Goal: Complete application form: Complete application form

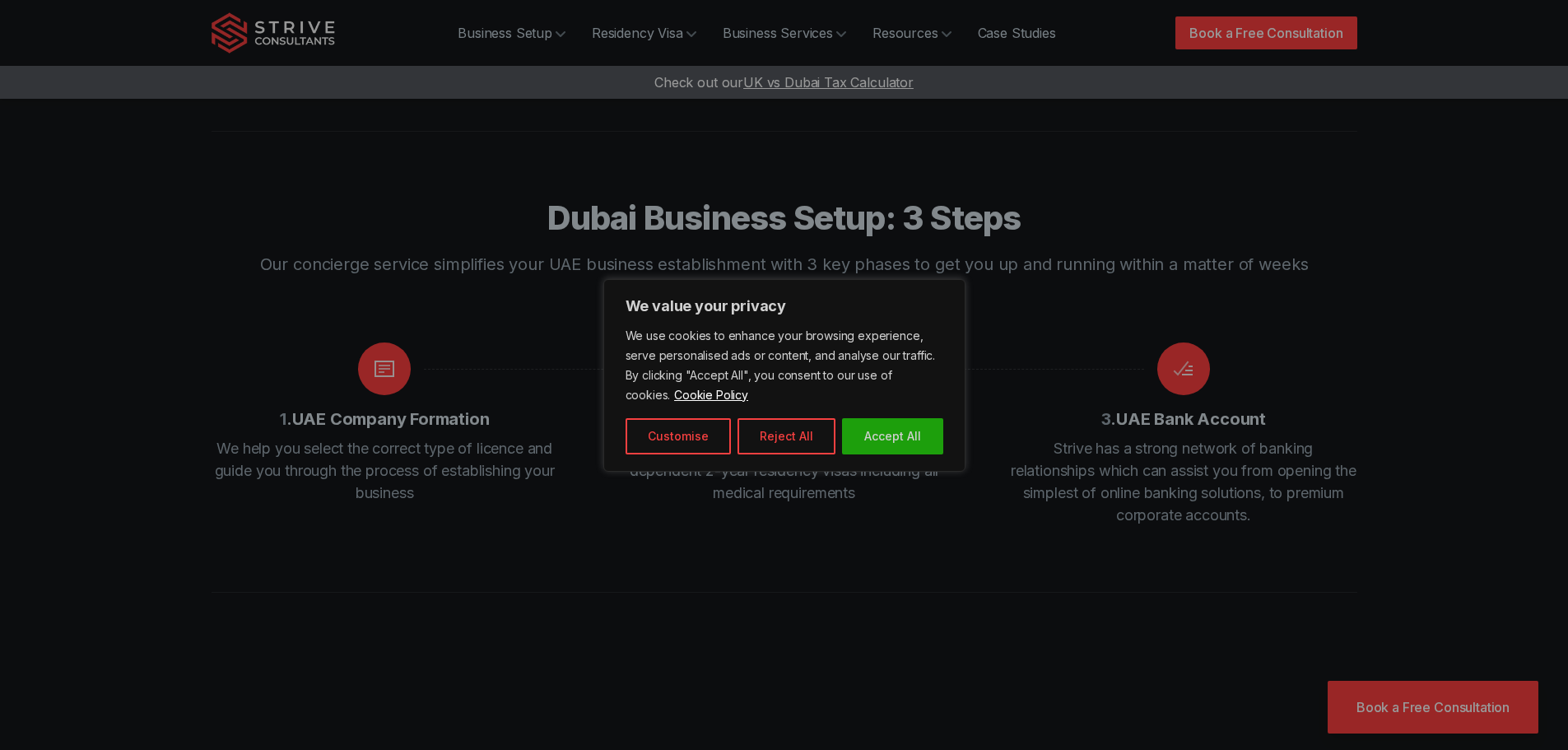
scroll to position [2057, 0]
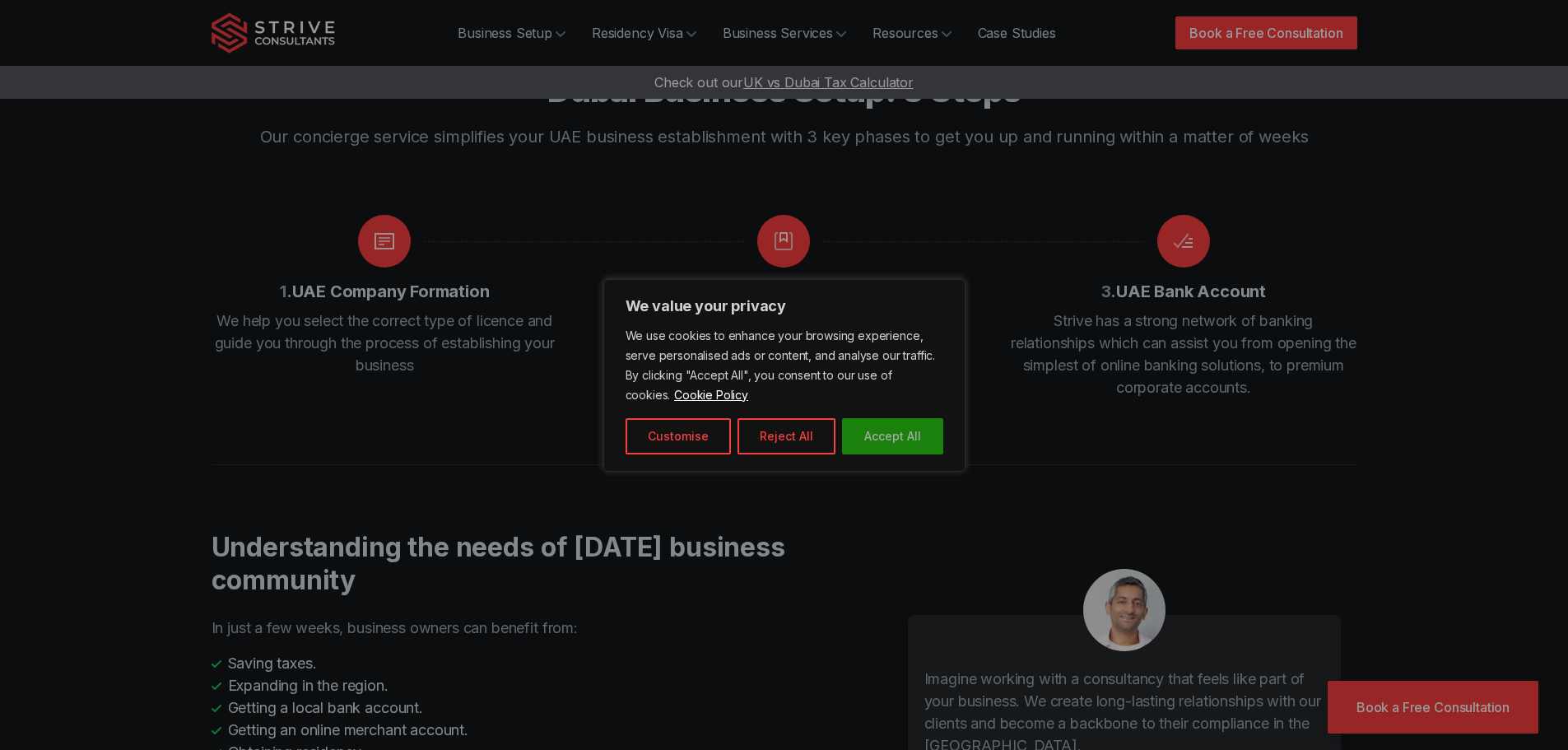
click at [870, 439] on button "Accept All" at bounding box center [892, 436] width 101 height 36
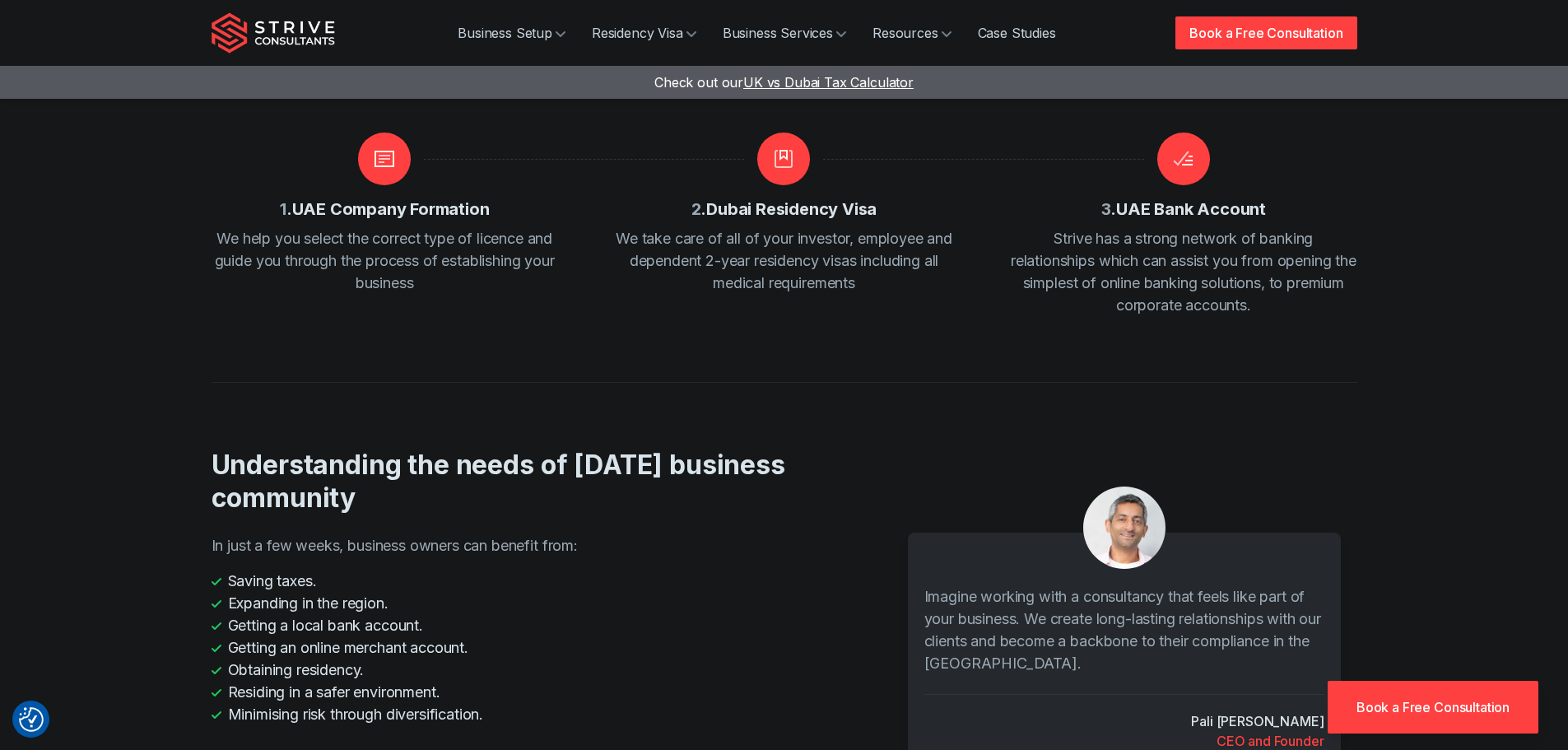
scroll to position [2222, 0]
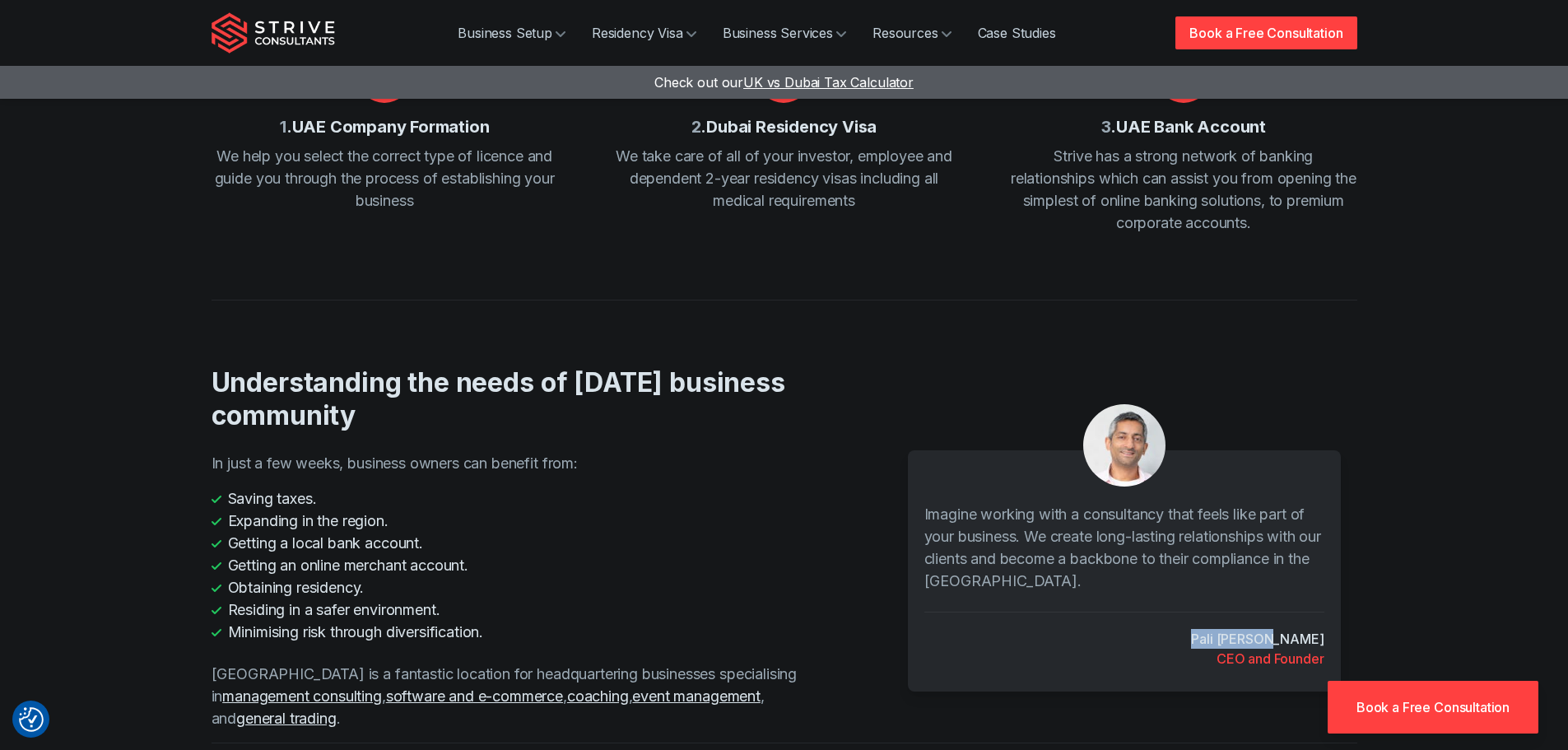
drag, startPoint x: 1250, startPoint y: 573, endPoint x: 1323, endPoint y: 577, distance: 73.1
click at [1323, 629] on cite "Pali Banwait" at bounding box center [1257, 639] width 133 height 20
copy cite "Pali Banwait"
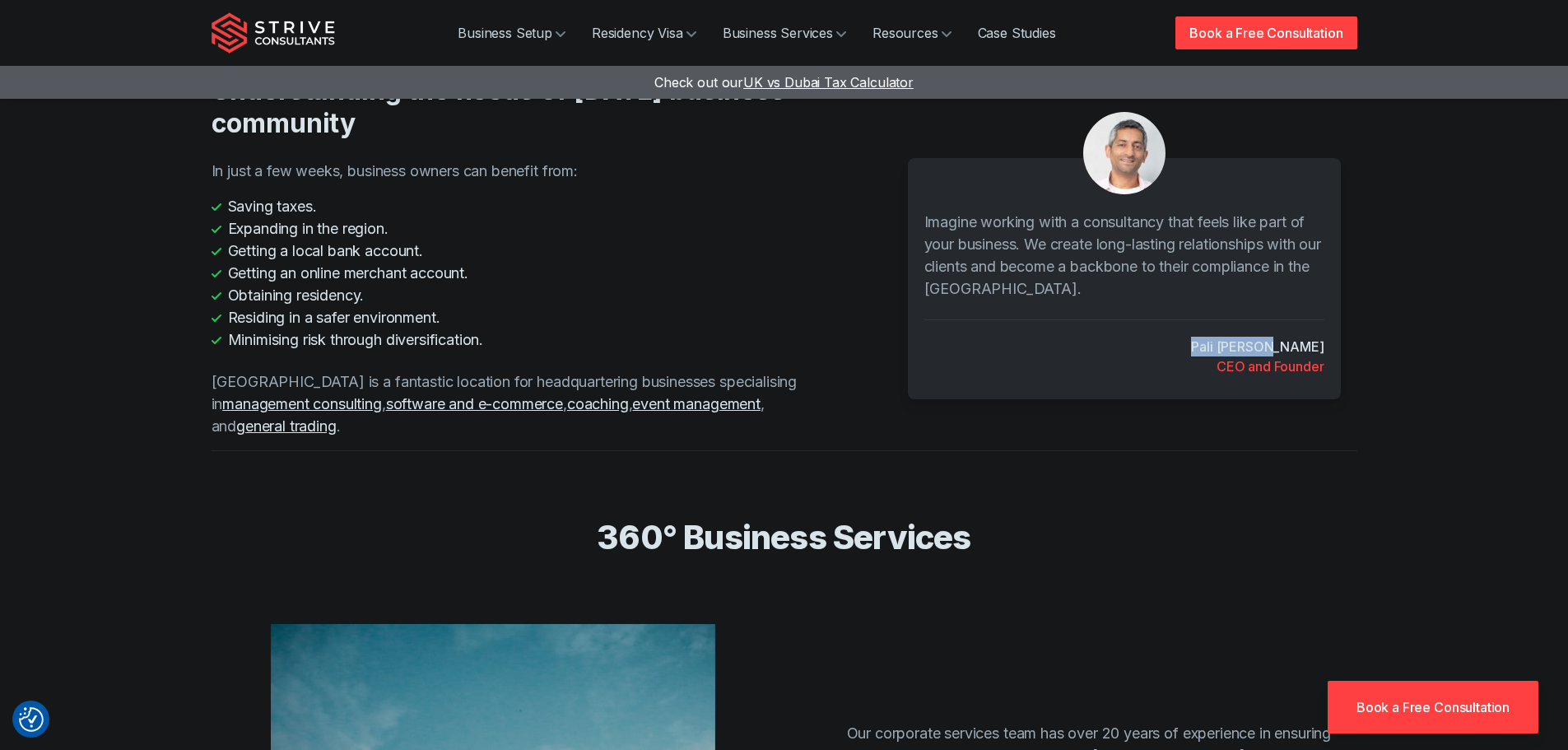
scroll to position [2550, 0]
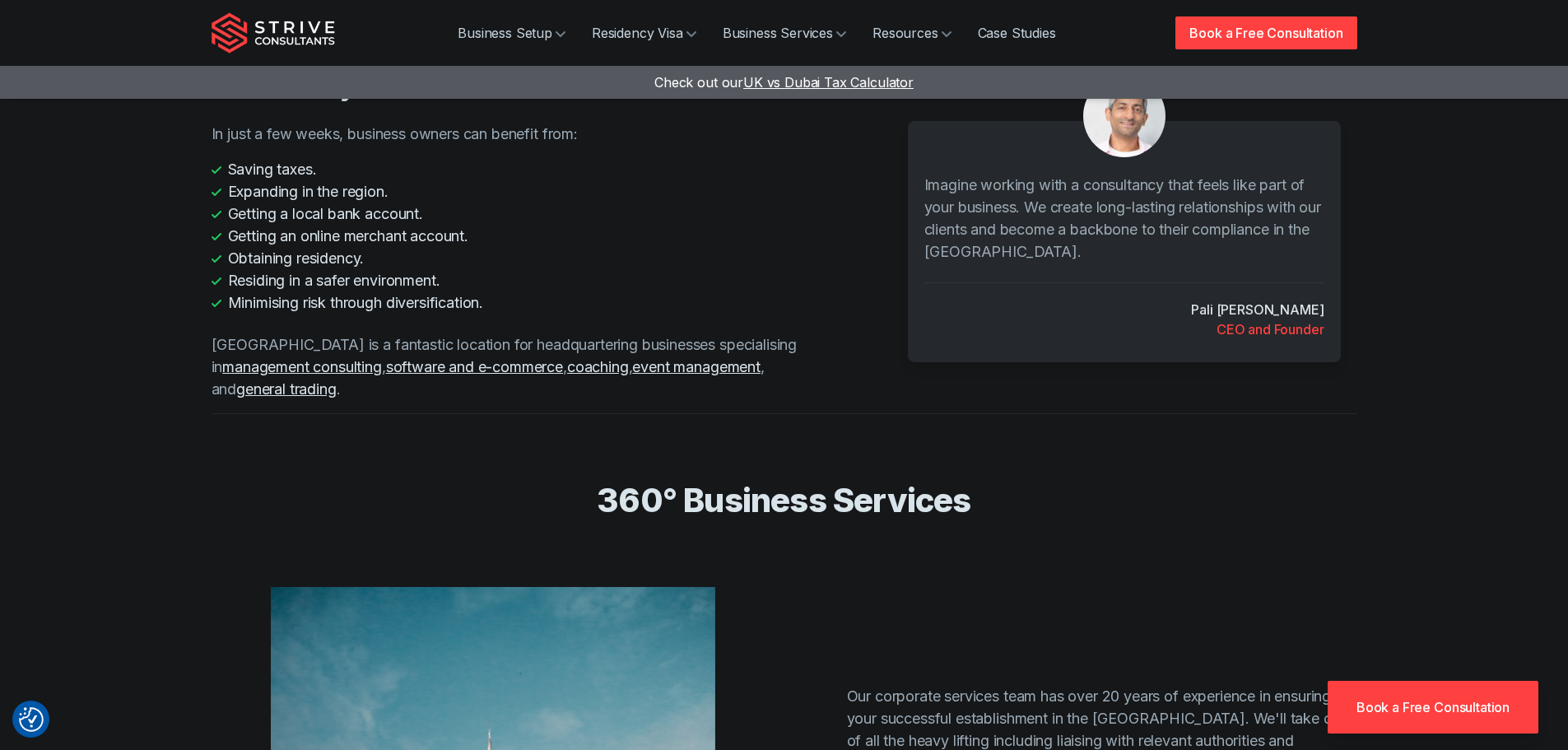
click at [1200, 480] on h2 "360° Business Services" at bounding box center [784, 501] width 1053 height 41
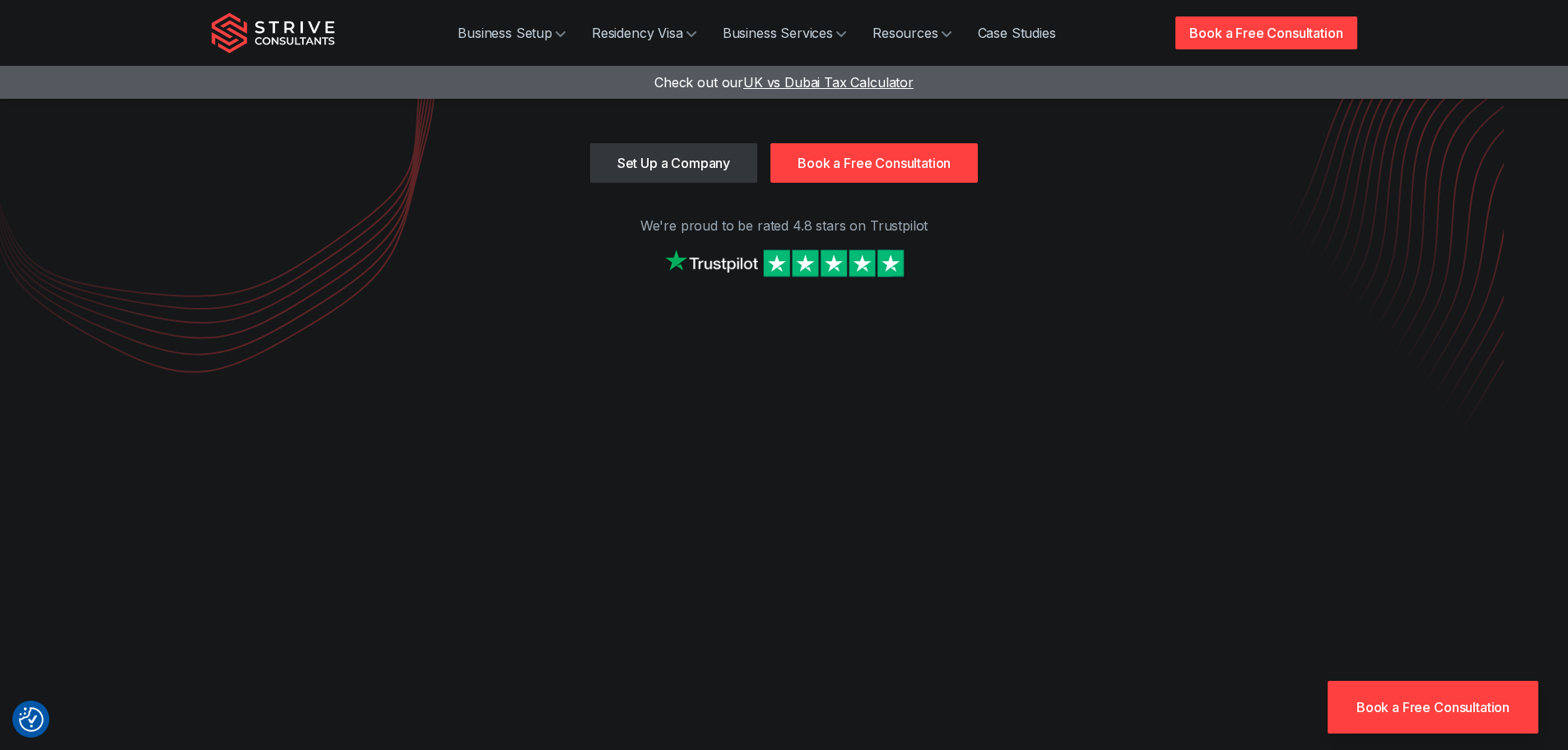
scroll to position [0, 0]
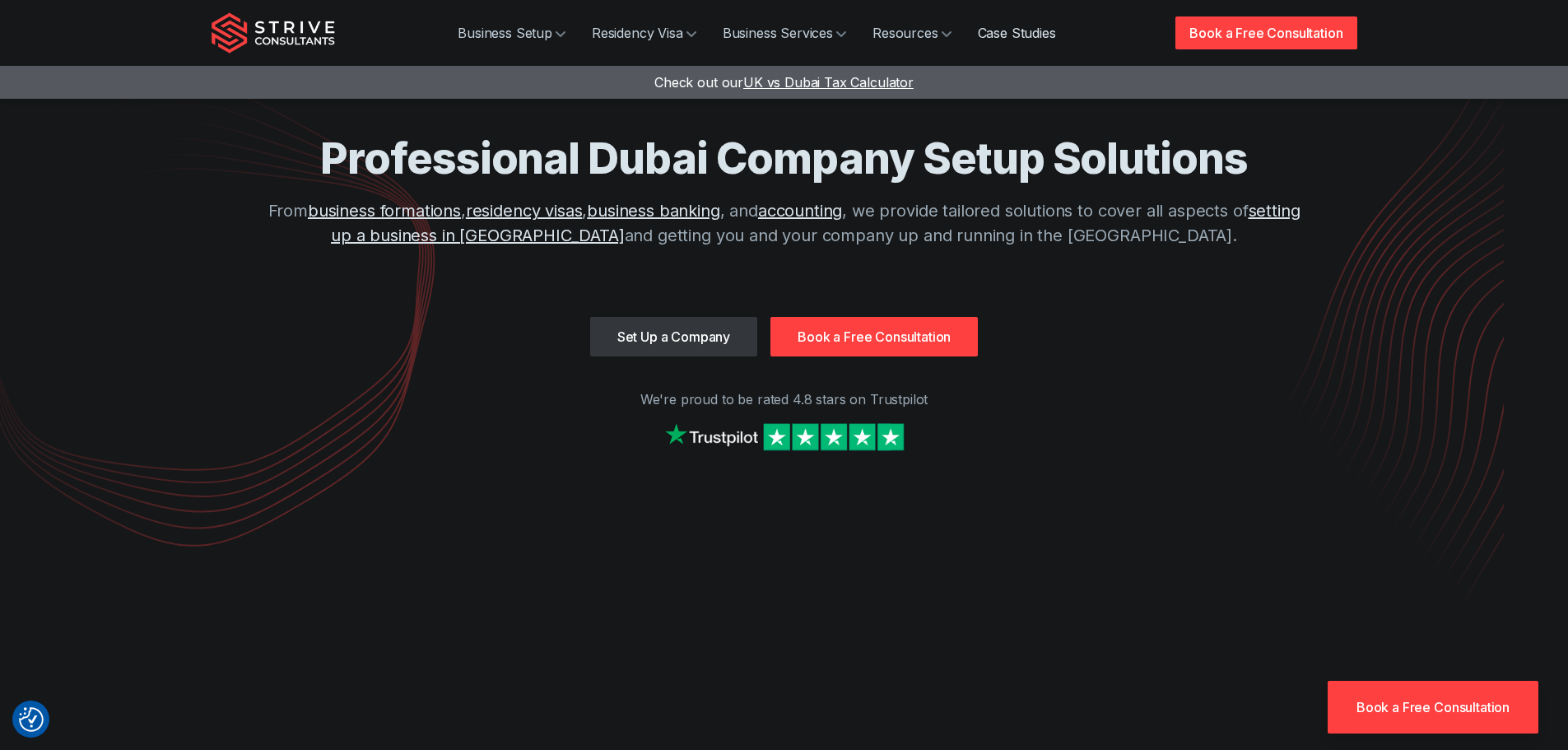
click at [997, 39] on link "Case Studies" at bounding box center [1016, 33] width 105 height 33
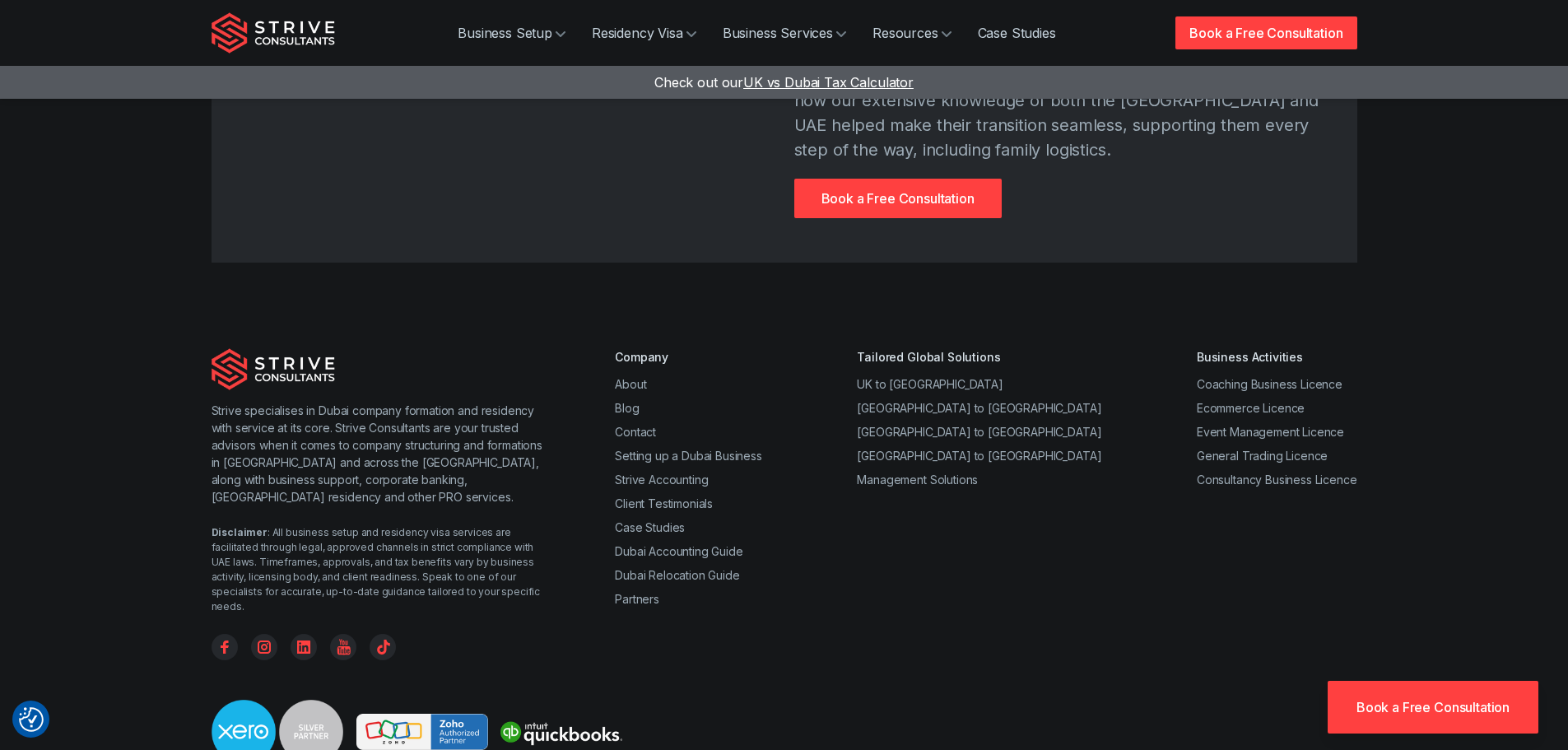
scroll to position [2962, 0]
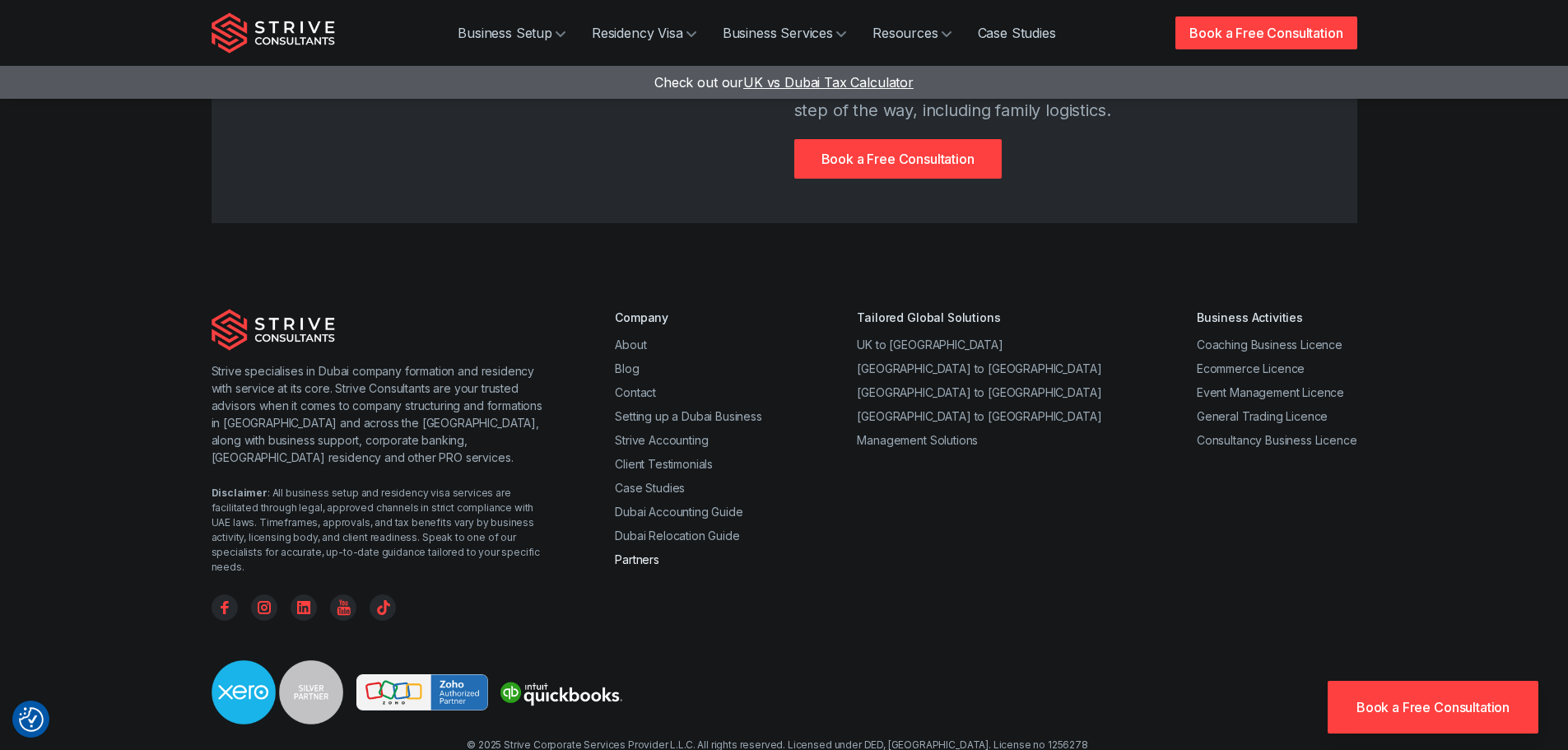
click at [655, 552] on link "Partners" at bounding box center [637, 559] width 44 height 14
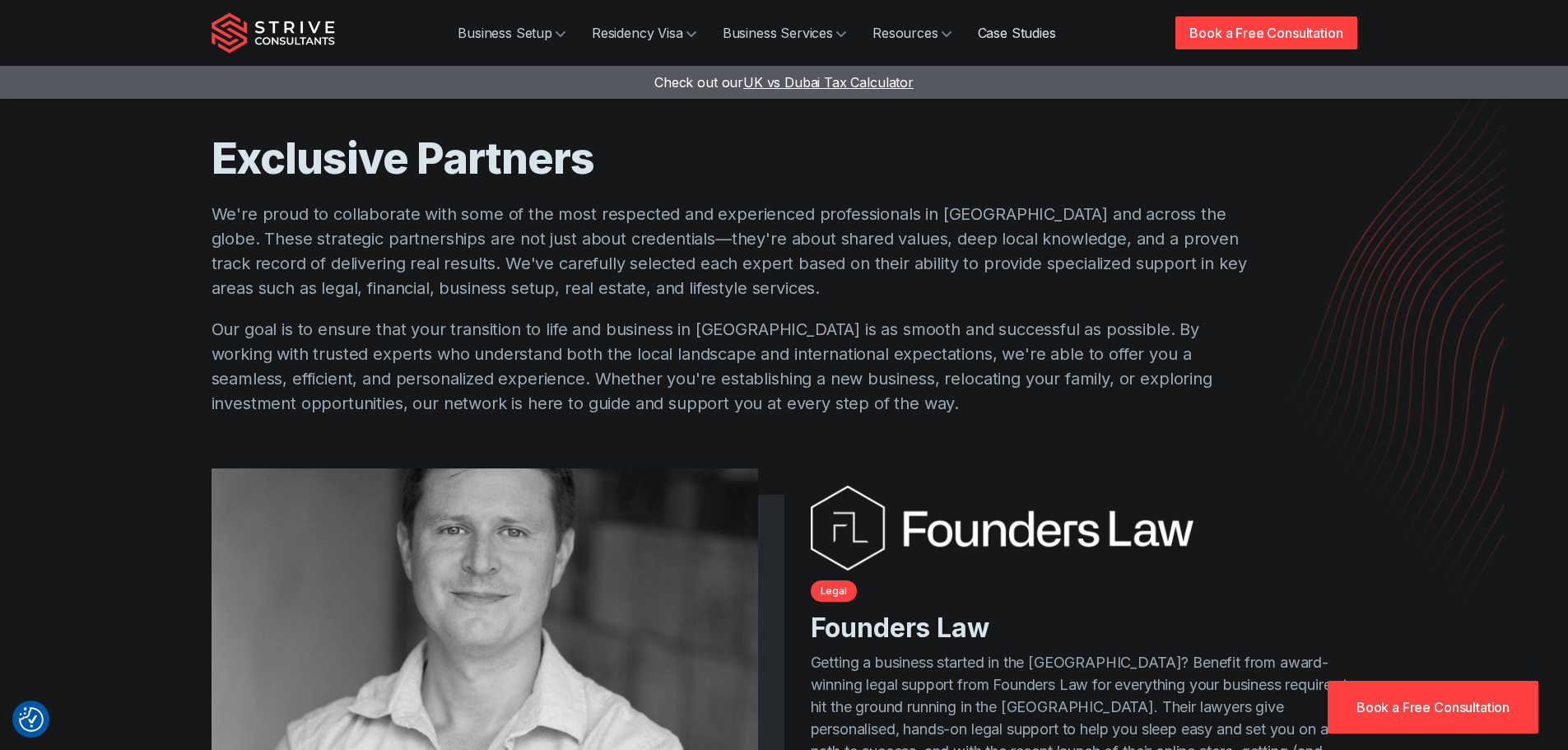
click at [1006, 30] on link "Case Studies" at bounding box center [1016, 33] width 105 height 33
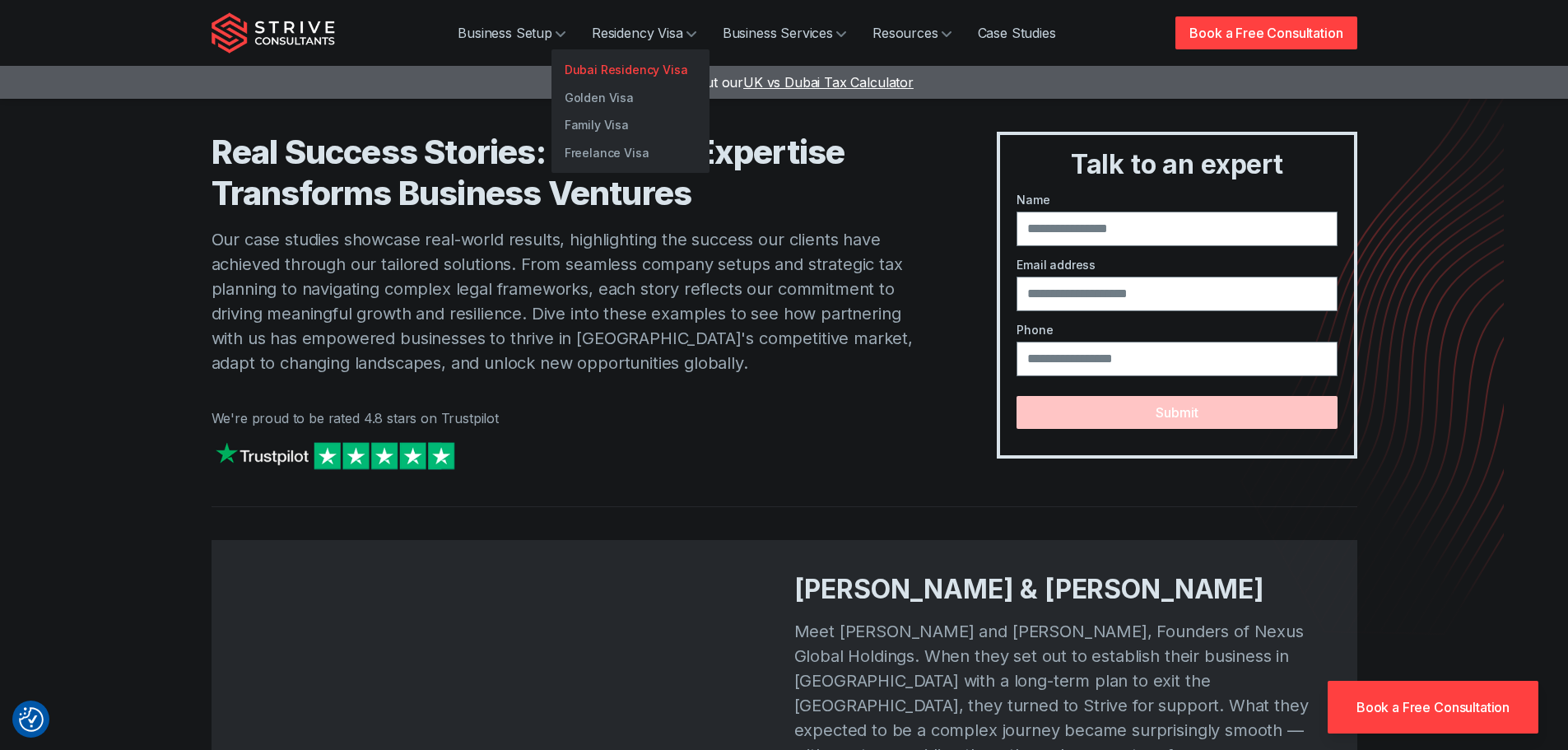
click at [608, 72] on link "Dubai Residency Visa" at bounding box center [631, 70] width 158 height 28
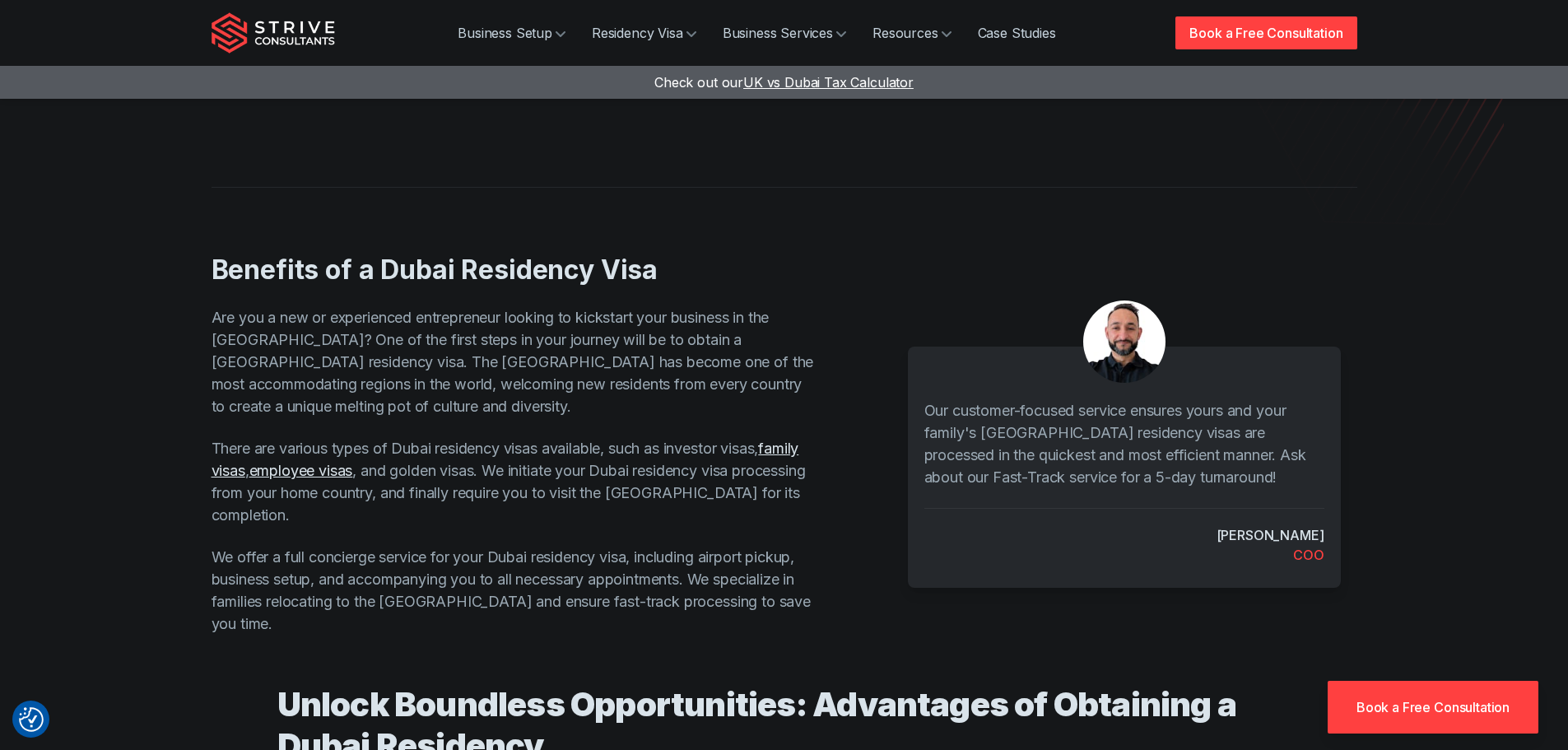
scroll to position [412, 0]
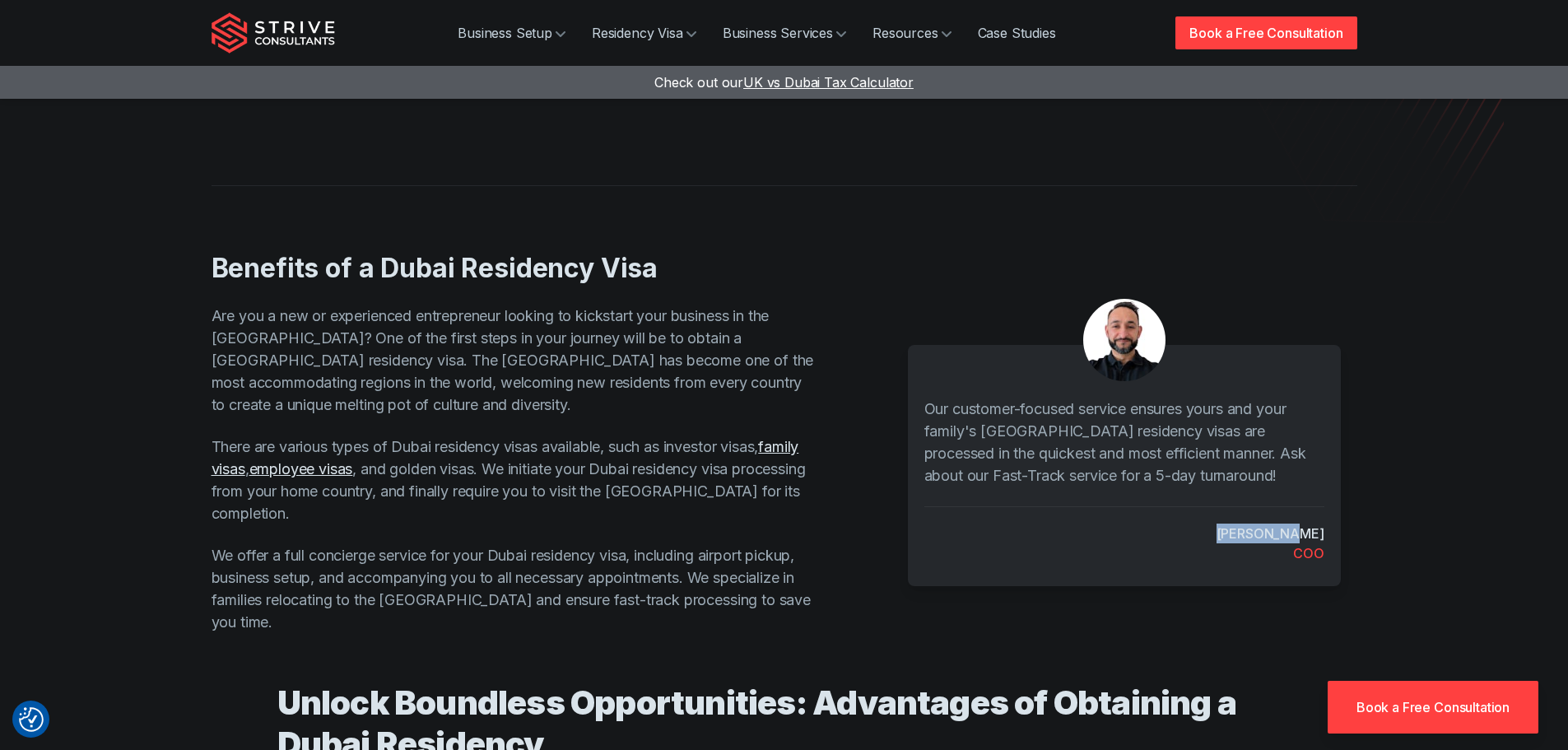
drag, startPoint x: 1262, startPoint y: 506, endPoint x: 1361, endPoint y: 511, distance: 99.1
click at [1361, 511] on div "Benefits of a Dubai Residency Visa Are you a new or experienced entrepreneur lo…" at bounding box center [784, 416] width 1185 height 461
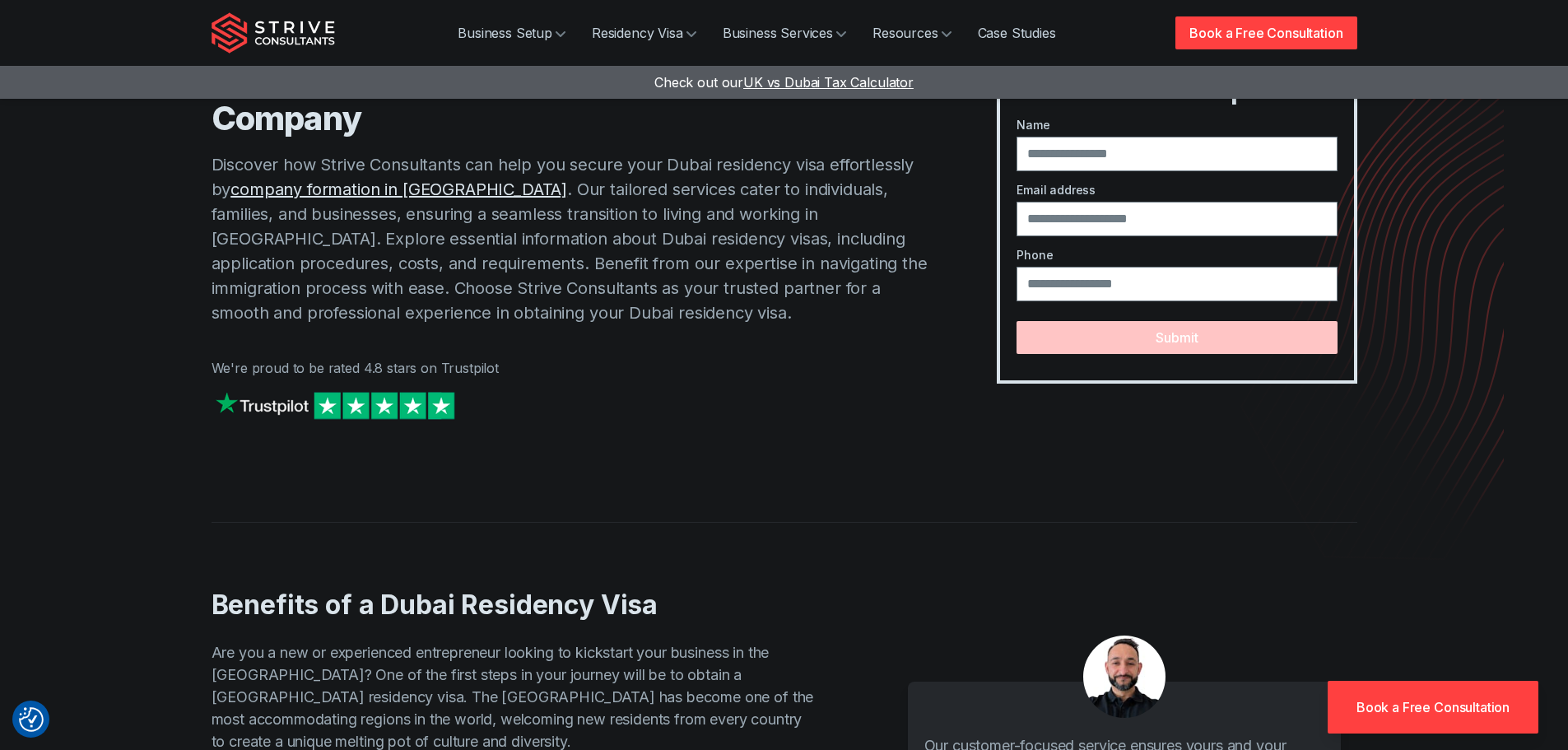
scroll to position [0, 0]
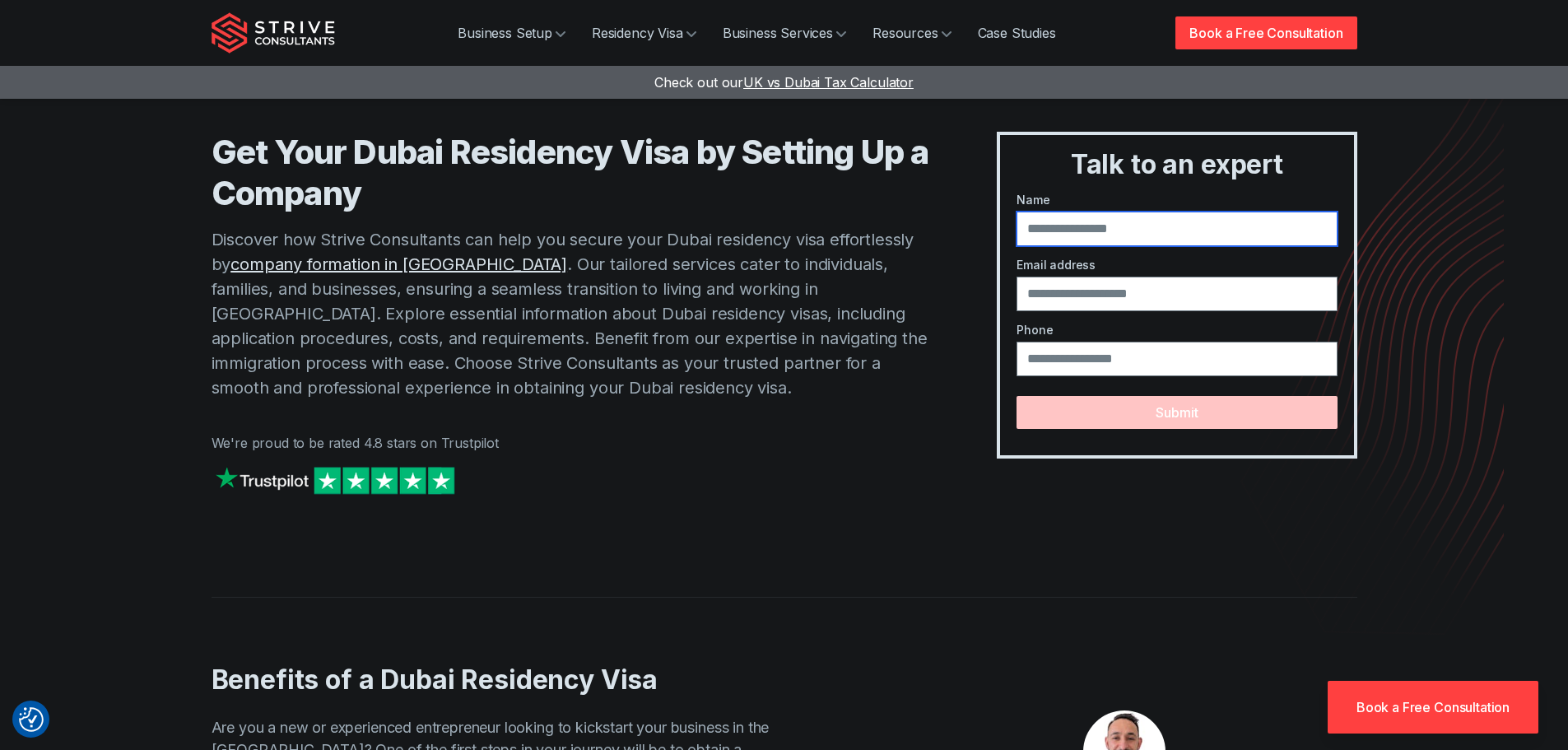
click at [1180, 223] on input "text" at bounding box center [1176, 229] width 320 height 35
type input "**********"
click at [1122, 292] on input "email" at bounding box center [1176, 294] width 320 height 35
click at [872, 445] on p "We're proud to be rated 4.8 stars on Trustpilot" at bounding box center [572, 443] width 721 height 20
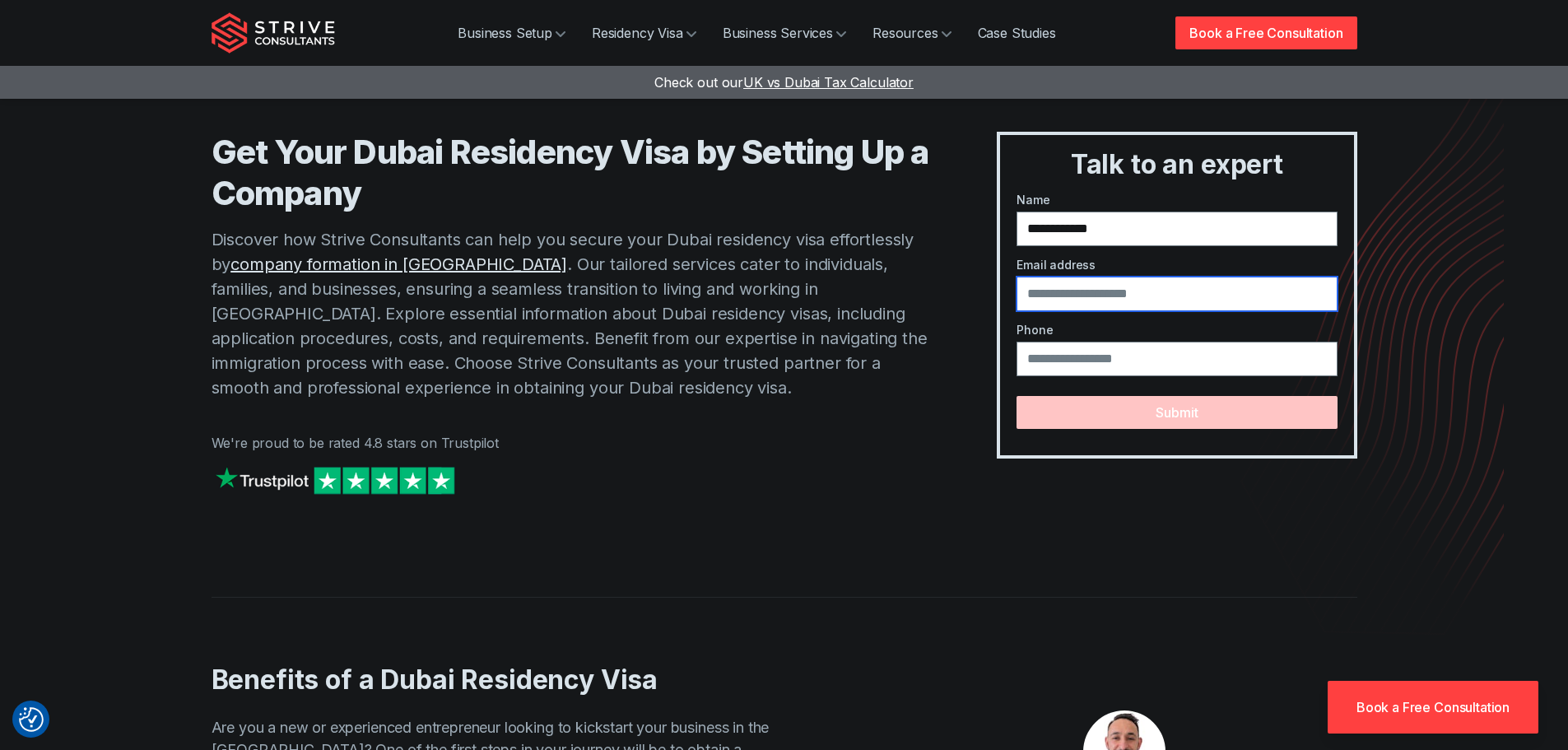
click at [1084, 302] on input "email" at bounding box center [1176, 294] width 320 height 35
type input "**********"
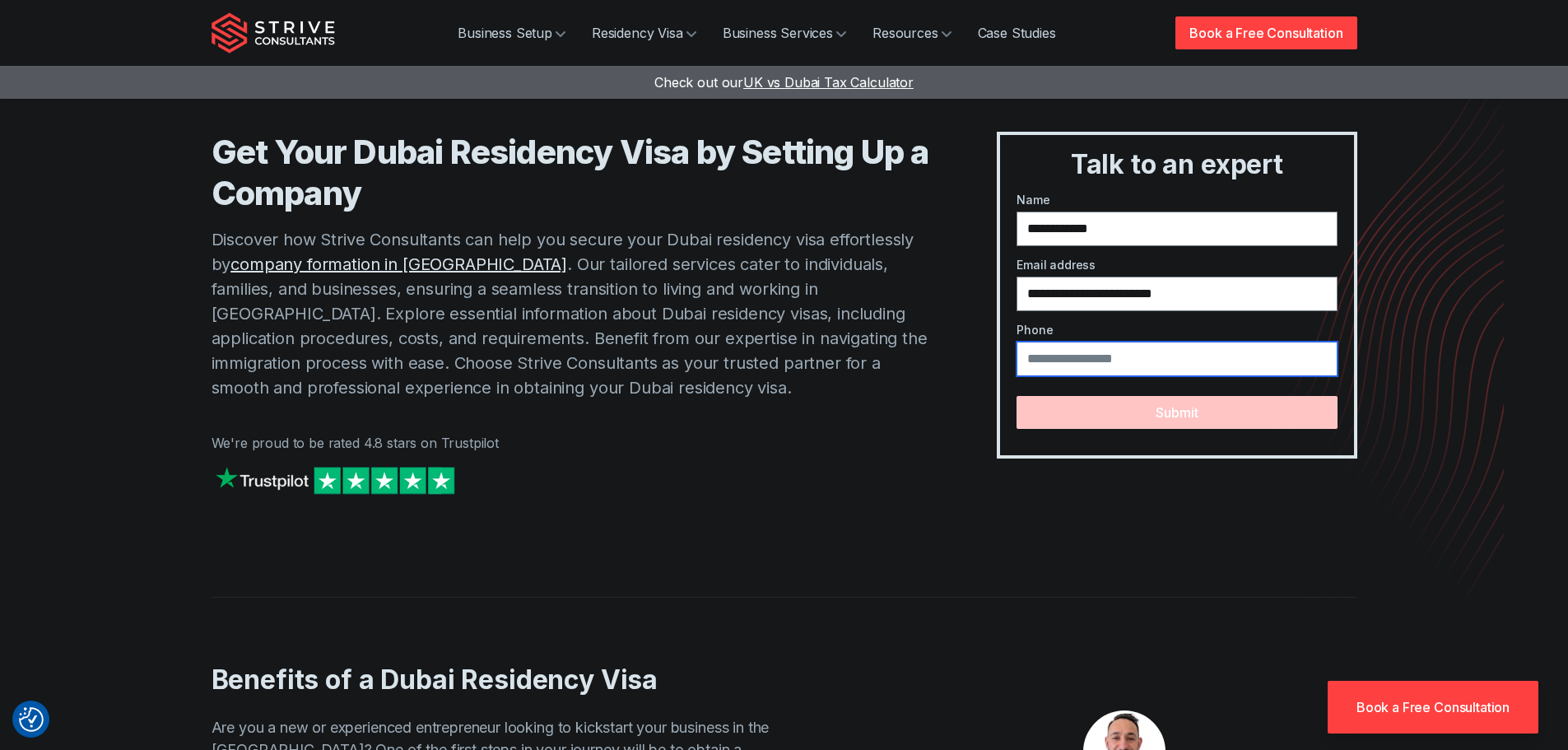
click at [1140, 361] on input "tel" at bounding box center [1176, 359] width 320 height 35
click at [1025, 359] on input "**********" at bounding box center [1176, 359] width 320 height 35
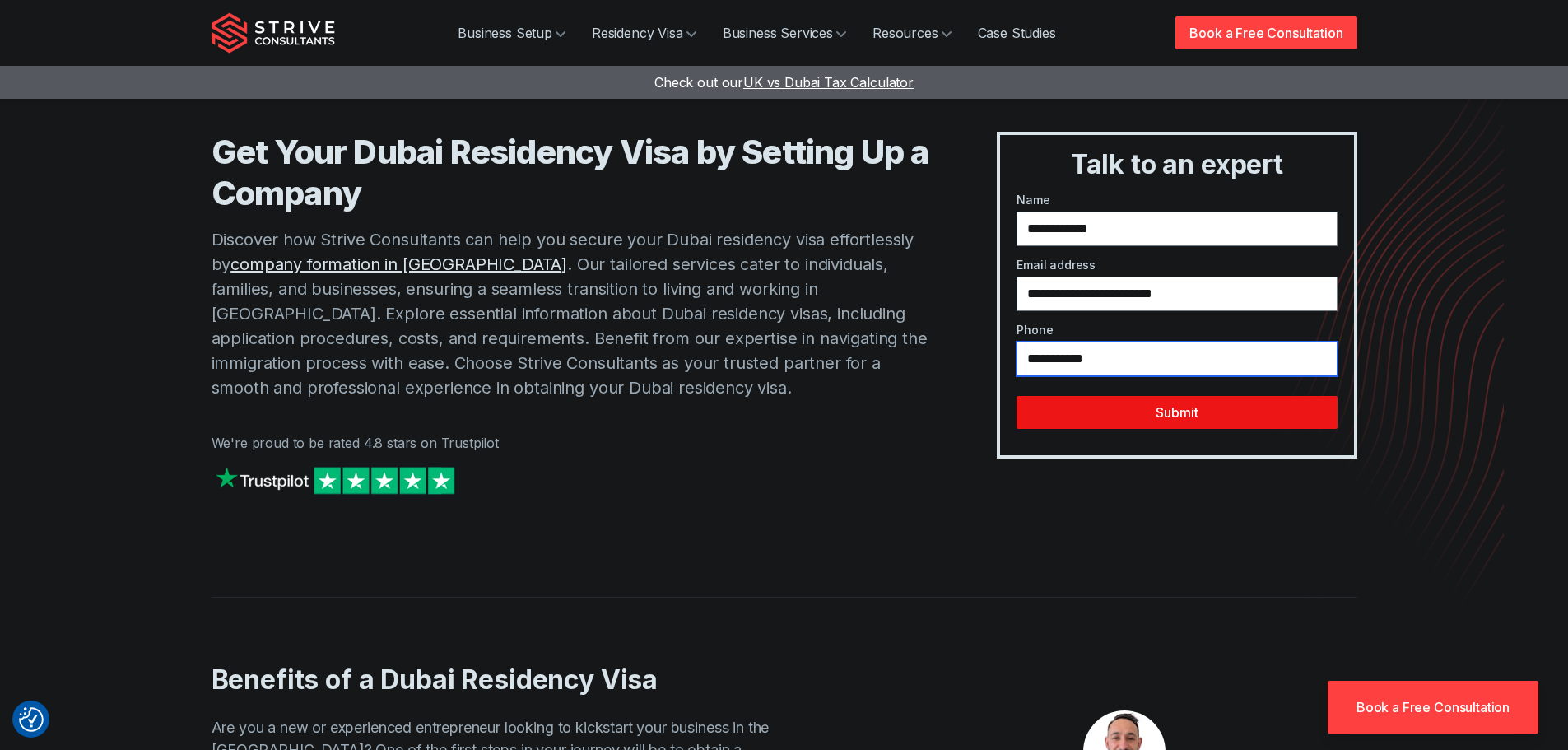
type input "**********"
click at [1201, 413] on button "Submit" at bounding box center [1176, 412] width 320 height 33
